Goal: Task Accomplishment & Management: Use online tool/utility

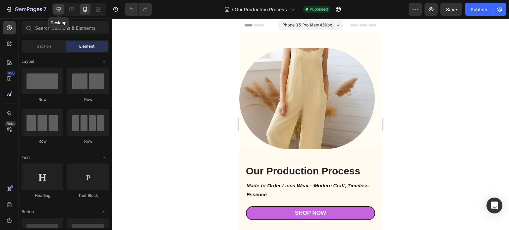
click at [60, 12] on icon at bounding box center [58, 9] width 7 height 7
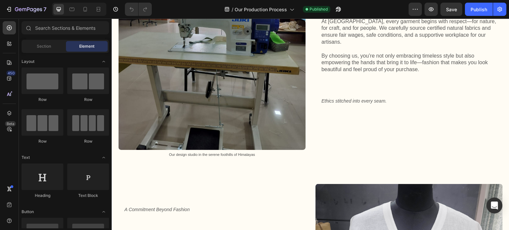
scroll to position [1458, 0]
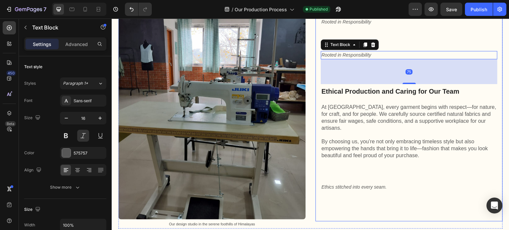
scroll to position [1392, 0]
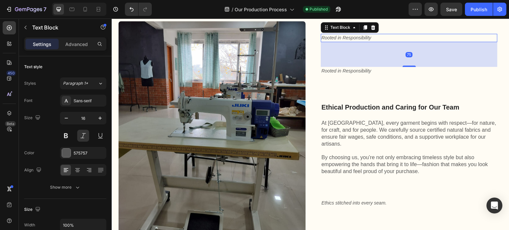
click at [329, 40] on span "Rooted in Responsibility" at bounding box center [347, 37] width 50 height 5
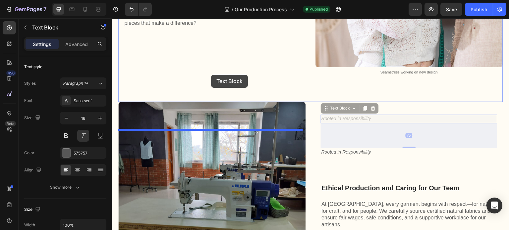
scroll to position [1260, 0]
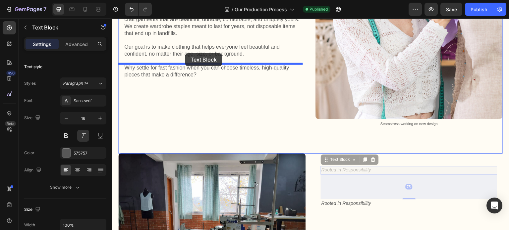
drag, startPoint x: 324, startPoint y: 109, endPoint x: 185, endPoint y: 53, distance: 149.5
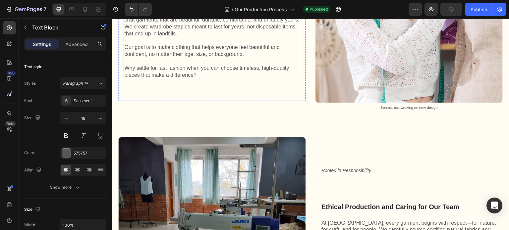
click at [152, 37] on p "From design to the final product, we strive for excellence. Our artisans craft …" at bounding box center [211, 24] width 175 height 28
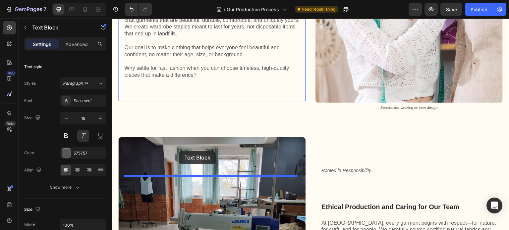
drag, startPoint x: 123, startPoint y: 45, endPoint x: 179, endPoint y: 151, distance: 120.1
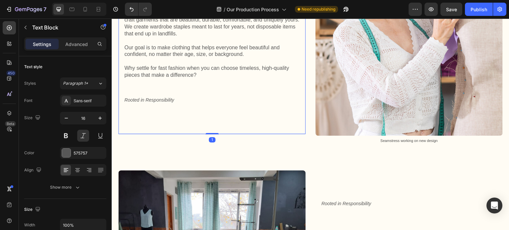
click at [214, 129] on div "Precision and Passion in Every Stitch Heading From design to the final product,…" at bounding box center [212, 59] width 177 height 139
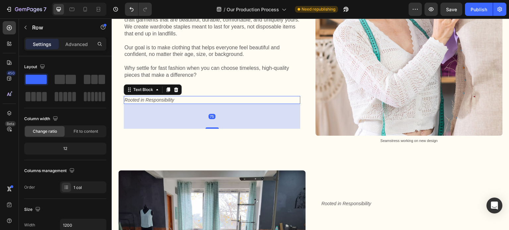
click at [144, 103] on span "Rooted in Responsibility" at bounding box center [149, 99] width 50 height 5
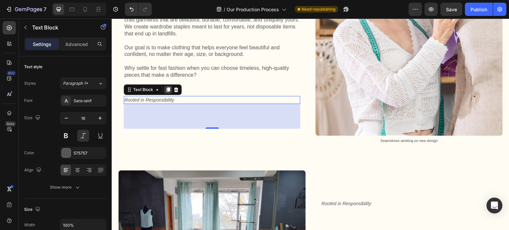
click at [167, 92] on icon at bounding box center [168, 90] width 4 height 5
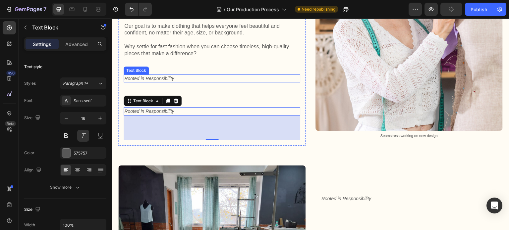
scroll to position [1259, 0]
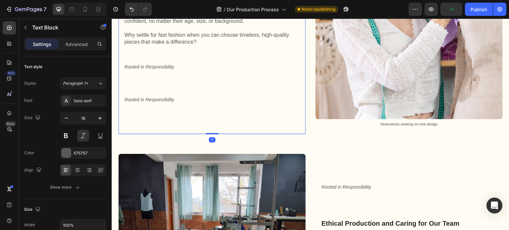
click at [186, 129] on div "Precision and Passion in Every Stitch Heading From design to the final product,…" at bounding box center [212, 43] width 177 height 172
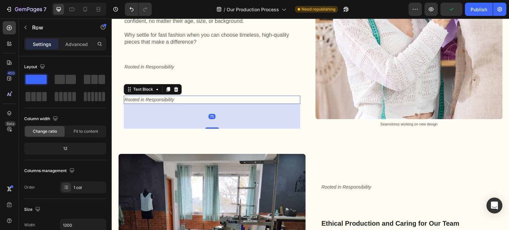
click at [131, 102] on span "Rooted in Responsibility" at bounding box center [149, 99] width 50 height 5
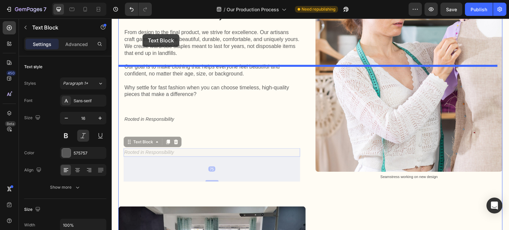
scroll to position [1188, 0]
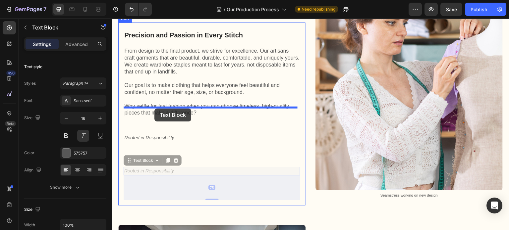
drag, startPoint x: 129, startPoint y: 170, endPoint x: 154, endPoint y: 109, distance: 66.5
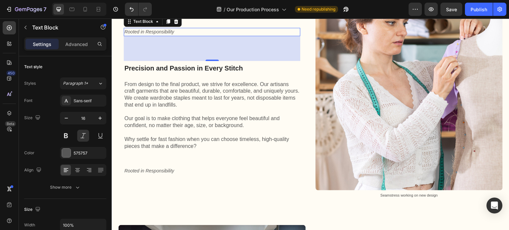
click at [164, 34] on span "Rooted in Responsibility" at bounding box center [149, 31] width 50 height 5
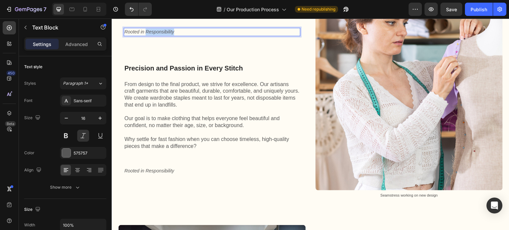
click at [164, 34] on span "Rooted in Responsibility" at bounding box center [149, 31] width 50 height 5
click at [171, 125] on div "Excellence, Thread by Thread Text Block 75 Precision and Passion in Every Stitc…" at bounding box center [212, 114] width 177 height 172
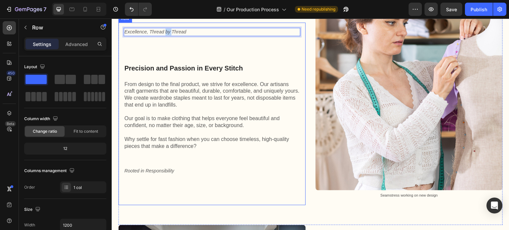
click at [212, 127] on div "Excellence, Thread by Thread Text Block 75 Precision and Passion in Every Stitc…" at bounding box center [212, 114] width 177 height 172
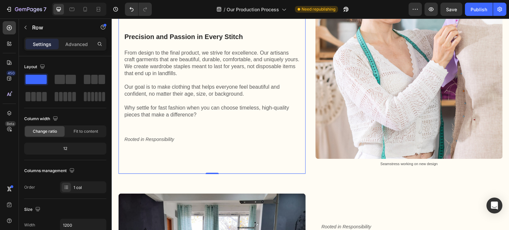
scroll to position [1321, 0]
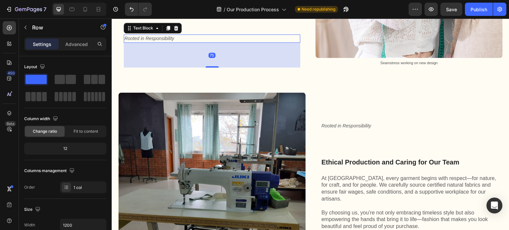
click at [162, 41] on span "Rooted in Responsibility" at bounding box center [149, 38] width 50 height 5
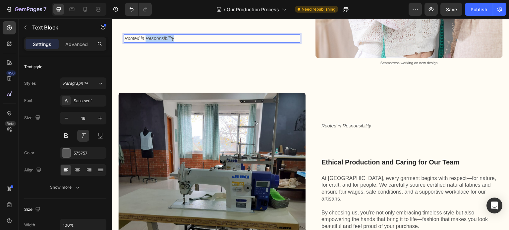
click at [162, 41] on span "Rooted in Responsibility" at bounding box center [149, 38] width 50 height 5
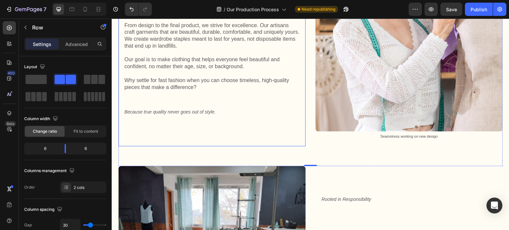
scroll to position [1221, 0]
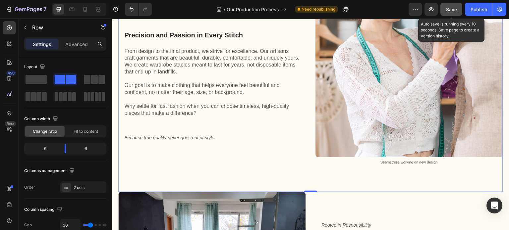
click at [448, 10] on span "Save" at bounding box center [451, 10] width 11 height 6
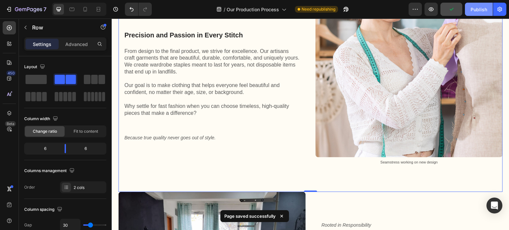
click at [476, 11] on div "Publish" at bounding box center [479, 9] width 17 height 7
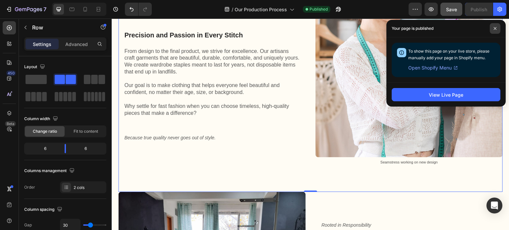
click at [495, 27] on icon at bounding box center [495, 28] width 3 height 3
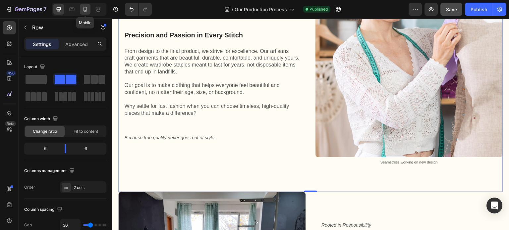
click at [87, 12] on icon at bounding box center [85, 9] width 7 height 7
type input "0"
type input "100%"
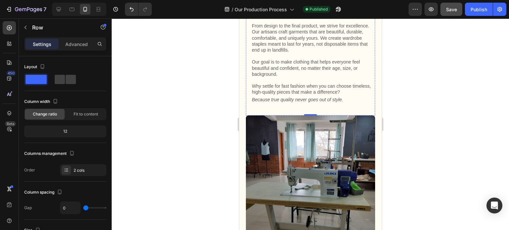
scroll to position [1470, 0]
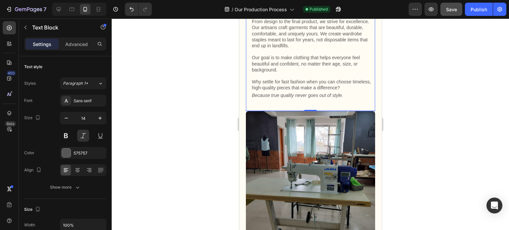
click at [430, 121] on div at bounding box center [310, 125] width 397 height 212
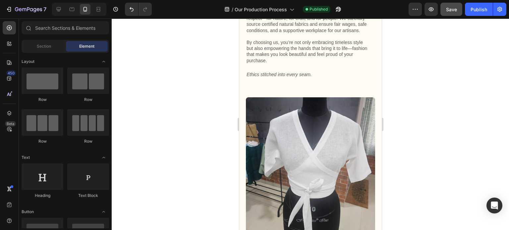
scroll to position [1801, 0]
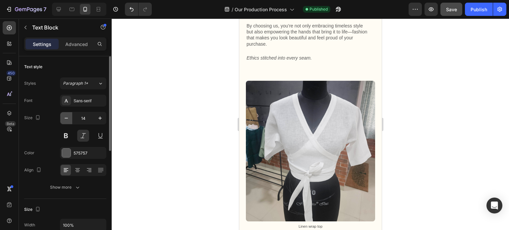
click at [65, 119] on icon "button" at bounding box center [66, 118] width 7 height 7
type input "12"
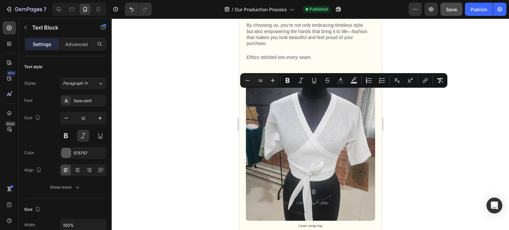
click at [247, 81] on icon "Editor contextual toolbar" at bounding box center [248, 80] width 4 height 0
type input "12"
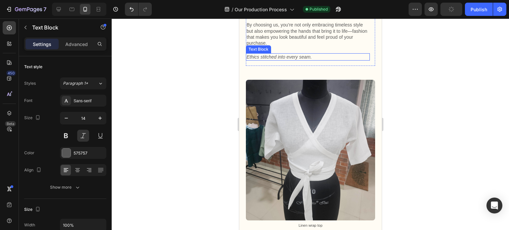
click at [282, 60] on span "Ethics stitched into every seam." at bounding box center [278, 56] width 65 height 5
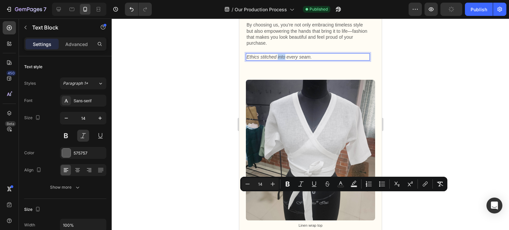
click at [282, 60] on span "Ethics stitched into every seam." at bounding box center [278, 56] width 65 height 5
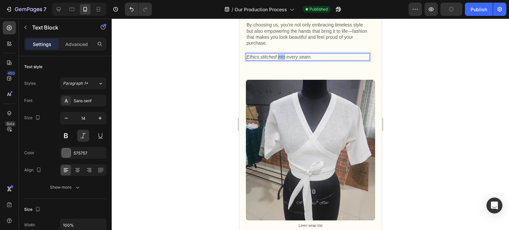
click at [282, 60] on span "Ethics stitched into every seam." at bounding box center [278, 56] width 65 height 5
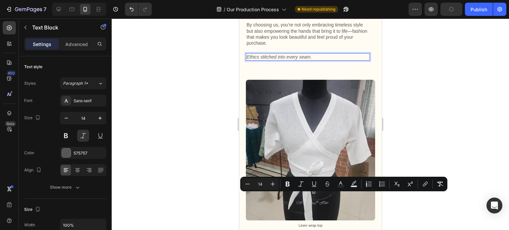
click at [291, 60] on span "Ethics stitched into every seam." at bounding box center [278, 56] width 65 height 5
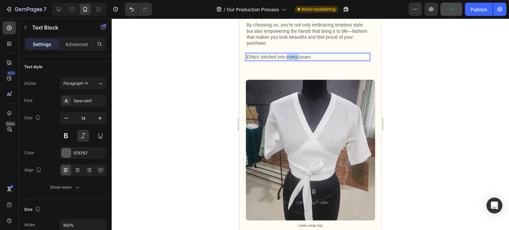
click at [291, 60] on span "Ethics stitched into every seam." at bounding box center [278, 56] width 65 height 5
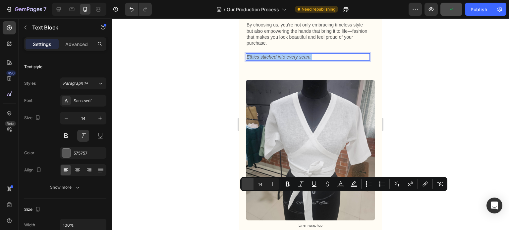
click at [248, 186] on icon "Editor contextual toolbar" at bounding box center [247, 184] width 7 height 7
type input "12"
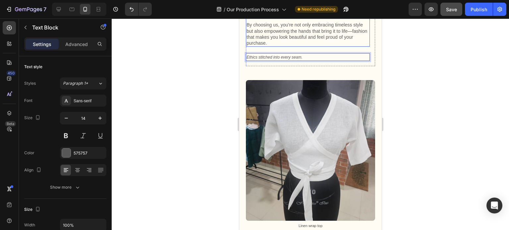
click at [324, 16] on p "At [GEOGRAPHIC_DATA], every garment begins with respect—for nature, for craft, …" at bounding box center [307, 4] width 123 height 24
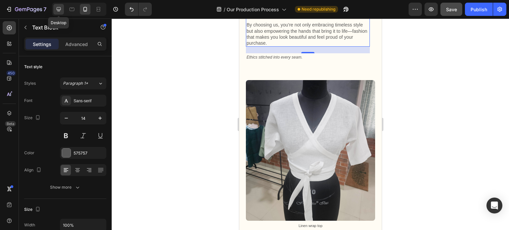
click at [59, 9] on icon at bounding box center [59, 9] width 4 height 4
type input "16"
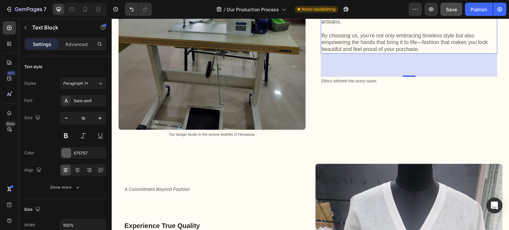
scroll to position [1501, 0]
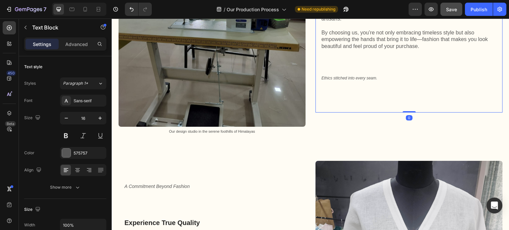
click at [363, 107] on div "Rooted in Responsibility Text Block Ethical Production and Caring for Our Team …" at bounding box center [409, 24] width 177 height 166
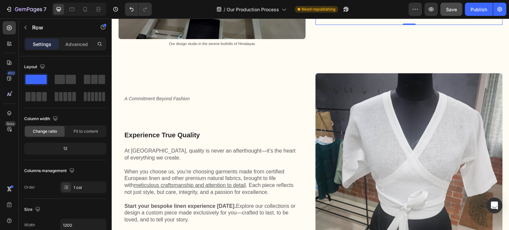
scroll to position [1600, 0]
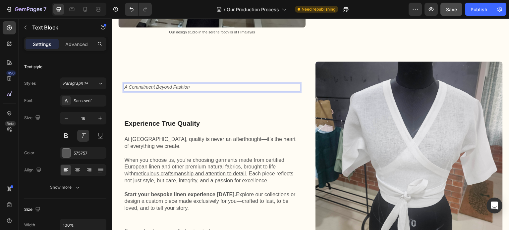
click at [185, 90] on span "A Commitment Beyond Fashion" at bounding box center [156, 87] width 65 height 5
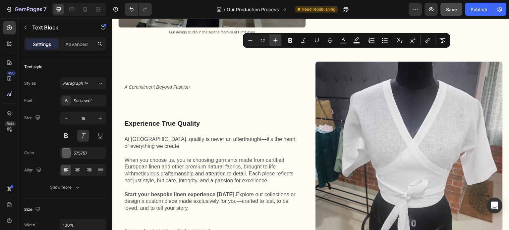
click at [275, 39] on icon "Editor contextual toolbar" at bounding box center [275, 40] width 4 height 4
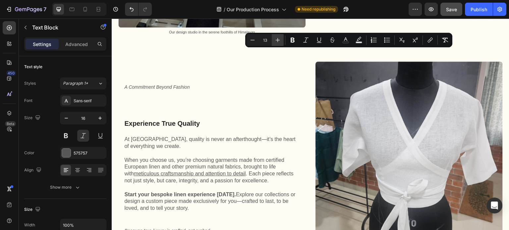
scroll to position [1601, 0]
click at [275, 39] on icon "Editor contextual toolbar" at bounding box center [277, 40] width 7 height 7
type input "14"
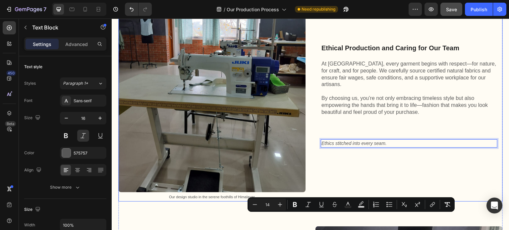
scroll to position [1435, 0]
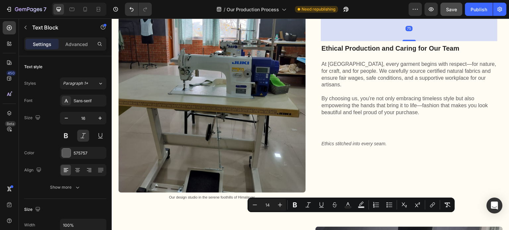
click at [349, 14] on span "Rooted in Responsibility" at bounding box center [343, 12] width 43 height 5
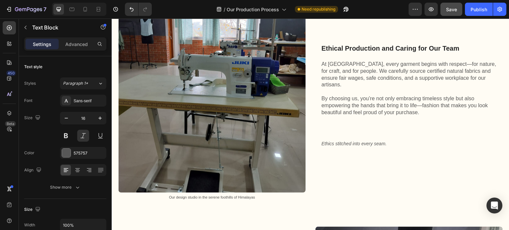
click at [349, 14] on span "Rooted in Responsibility" at bounding box center [343, 12] width 43 height 5
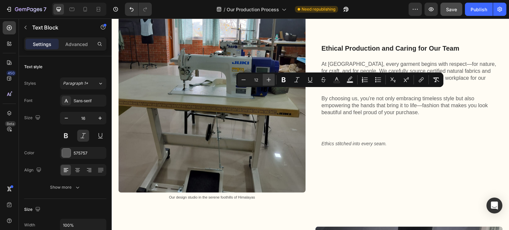
click at [269, 81] on icon "Editor contextual toolbar" at bounding box center [269, 80] width 4 height 4
type input "14"
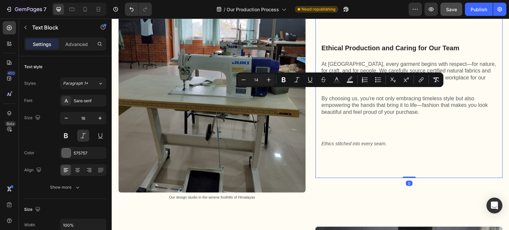
click at [362, 113] on div "Rooted in Responsibility Text Block Ethical Production and Caring for Our Team …" at bounding box center [409, 90] width 177 height 165
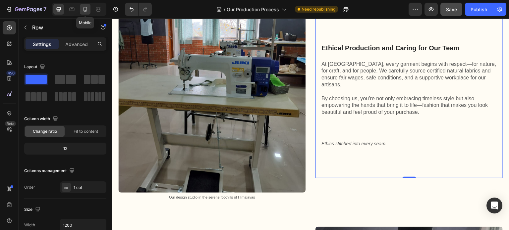
click at [87, 12] on icon at bounding box center [85, 9] width 7 height 7
type input "100%"
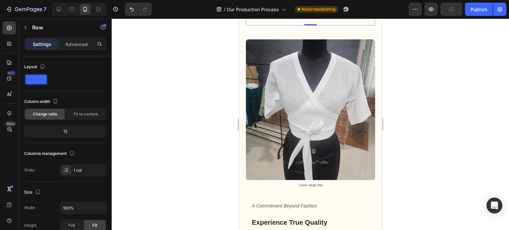
scroll to position [1844, 0]
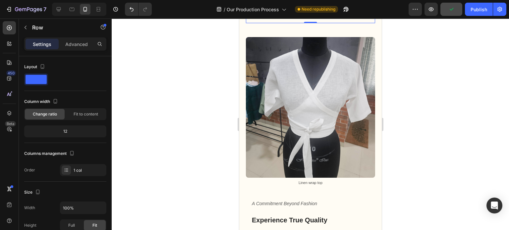
click at [435, 107] on div at bounding box center [310, 125] width 397 height 212
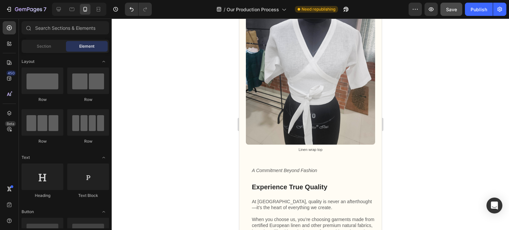
scroll to position [1911, 0]
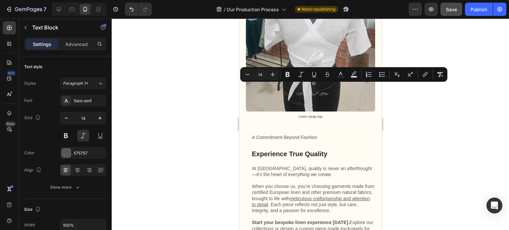
click at [419, 106] on div at bounding box center [310, 125] width 397 height 212
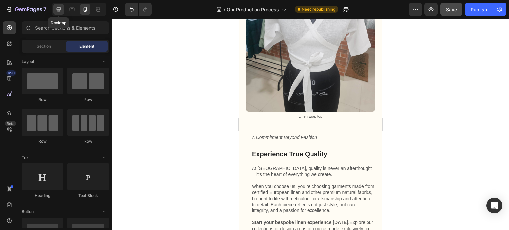
click at [61, 11] on icon at bounding box center [58, 9] width 7 height 7
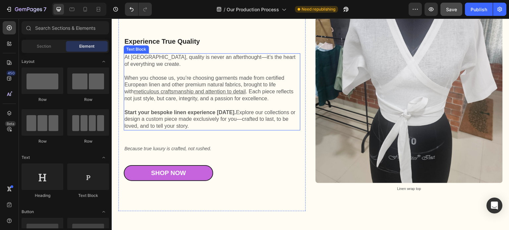
scroll to position [1680, 0]
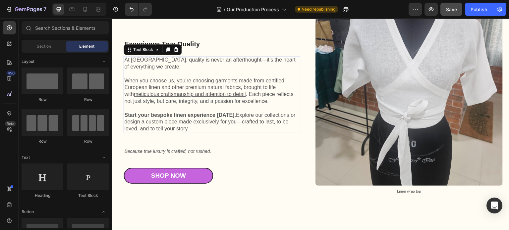
click at [182, 71] on p "At [GEOGRAPHIC_DATA], quality is never an afterthought—it’s the heart of everyt…" at bounding box center [211, 64] width 175 height 14
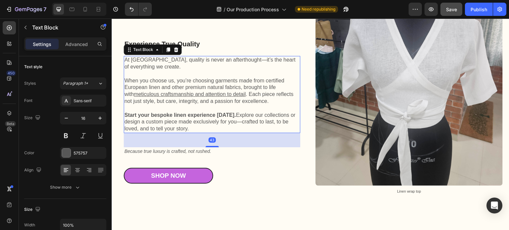
click at [182, 71] on p "At [GEOGRAPHIC_DATA], quality is never an afterthought—it’s the heart of everyt…" at bounding box center [211, 64] width 175 height 14
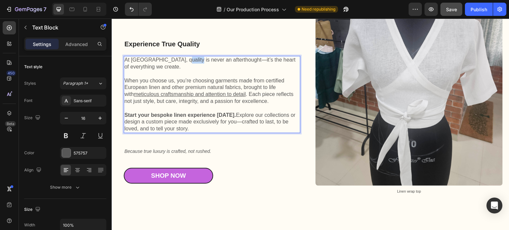
click at [182, 71] on p "At [GEOGRAPHIC_DATA], quality is never an afterthought—it’s the heart of everyt…" at bounding box center [211, 64] width 175 height 14
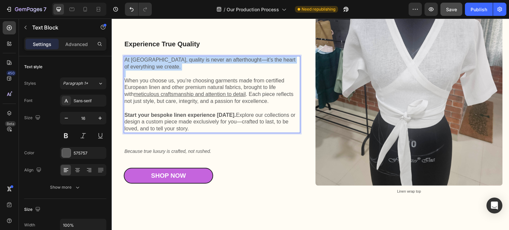
click at [182, 71] on p "At [GEOGRAPHIC_DATA], quality is never an afterthought—it’s the heart of everyt…" at bounding box center [211, 64] width 175 height 14
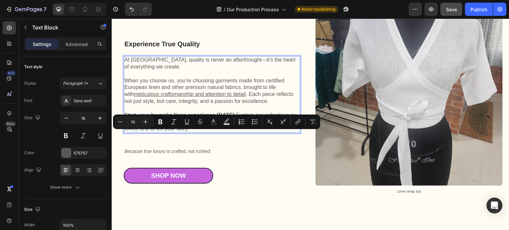
click at [179, 105] on p "When you choose us, you’re choosing garments made from certified European linen…" at bounding box center [211, 92] width 175 height 28
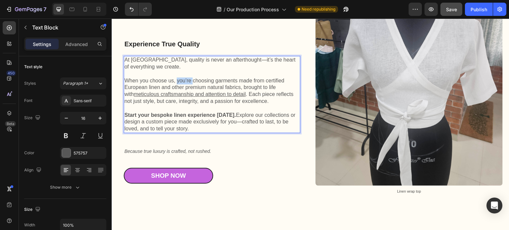
click at [179, 105] on p "When you choose us, you’re choosing garments made from certified European linen…" at bounding box center [211, 92] width 175 height 28
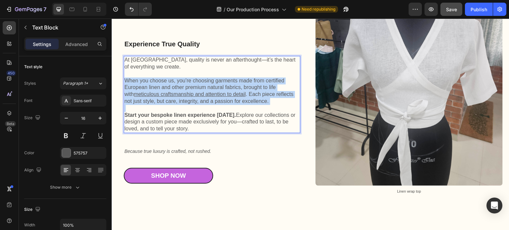
click at [179, 105] on p "When you choose us, you’re choosing garments made from certified European linen…" at bounding box center [211, 92] width 175 height 28
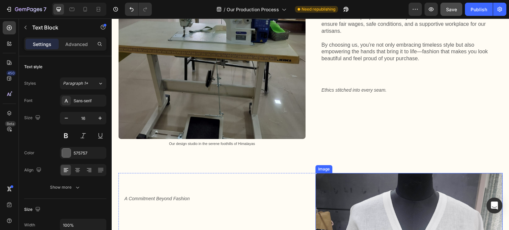
scroll to position [1481, 0]
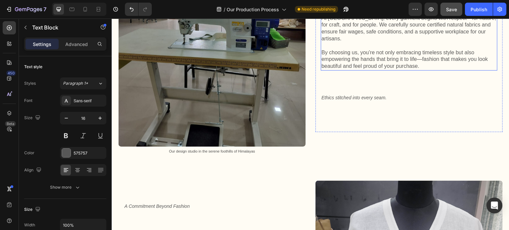
click at [409, 42] on p "At [GEOGRAPHIC_DATA], every garment begins with respect—for nature, for craft, …" at bounding box center [409, 29] width 175 height 28
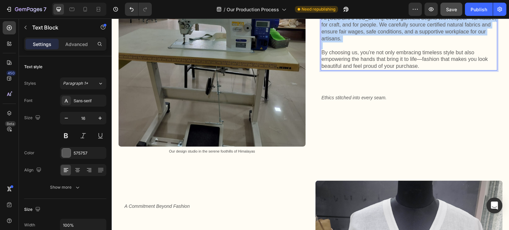
click at [409, 42] on p "At [GEOGRAPHIC_DATA], every garment begins with respect—for nature, for craft, …" at bounding box center [409, 29] width 175 height 28
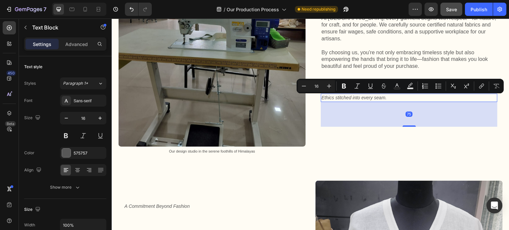
click at [357, 100] on span "Ethics stitched into every seam." at bounding box center [354, 97] width 65 height 5
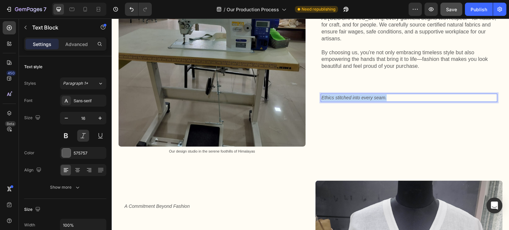
click at [357, 100] on span "Ethics stitched into every seam." at bounding box center [354, 97] width 65 height 5
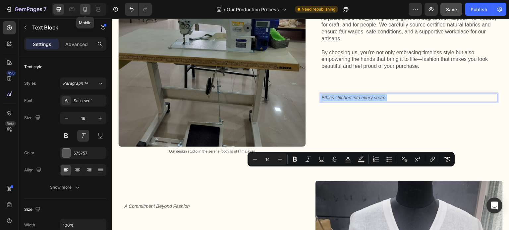
click at [86, 12] on icon at bounding box center [85, 9] width 7 height 7
type input "14"
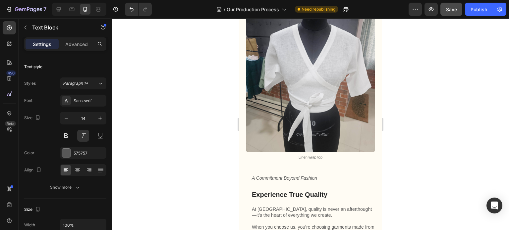
scroll to position [1854, 0]
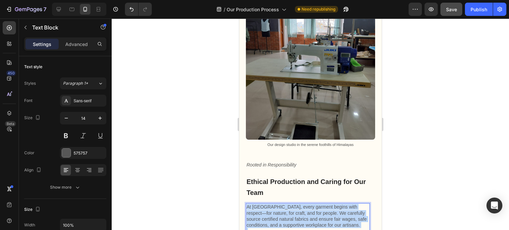
scroll to position [1588, 0]
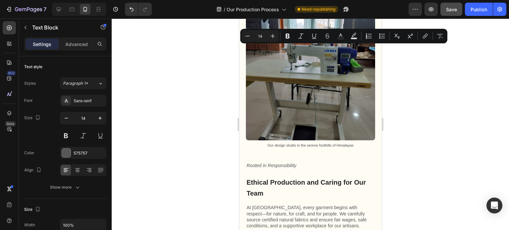
click at [428, 103] on div at bounding box center [310, 125] width 397 height 212
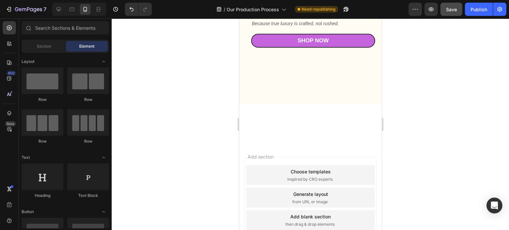
scroll to position [2152, 0]
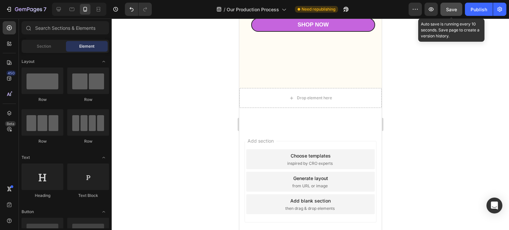
click at [449, 8] on span "Save" at bounding box center [451, 10] width 11 height 6
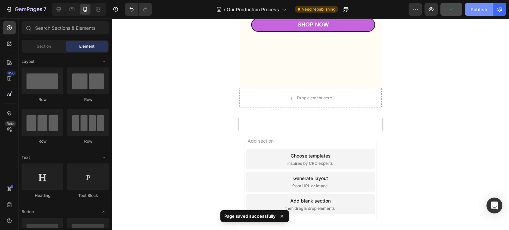
click at [479, 12] on div "Publish" at bounding box center [479, 9] width 17 height 7
click at [60, 12] on icon at bounding box center [58, 9] width 7 height 7
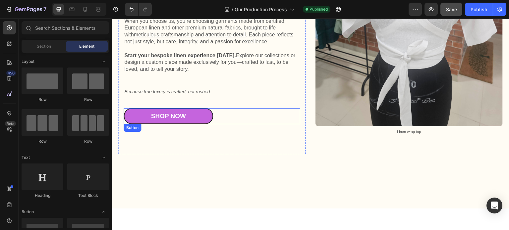
scroll to position [1728, 0]
